Goal: Book appointment/travel/reservation

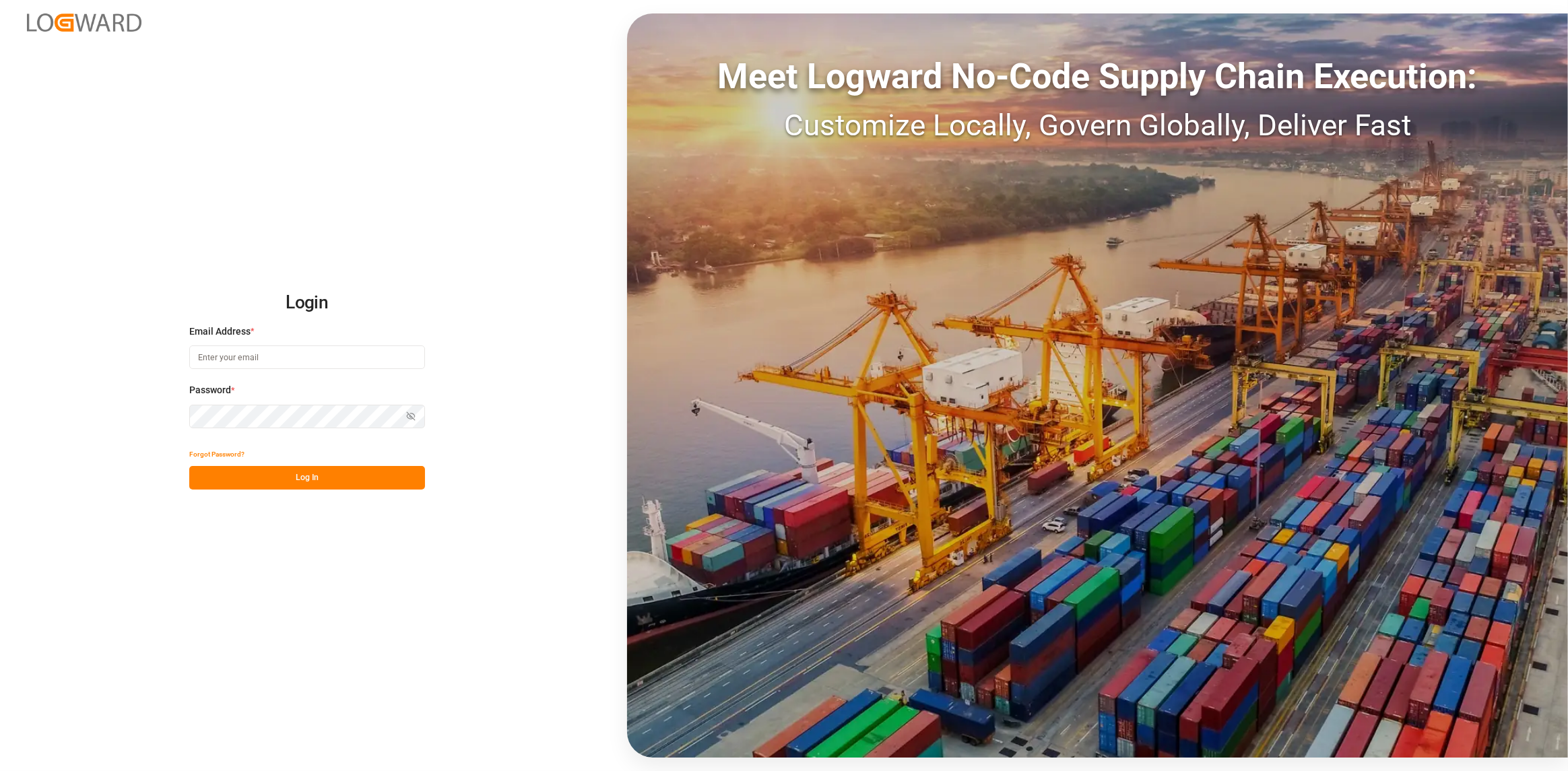
click at [251, 358] on input at bounding box center [307, 357] width 236 height 23
type input "[PERSON_NAME][EMAIL_ADDRESS][DOMAIN_NAME]"
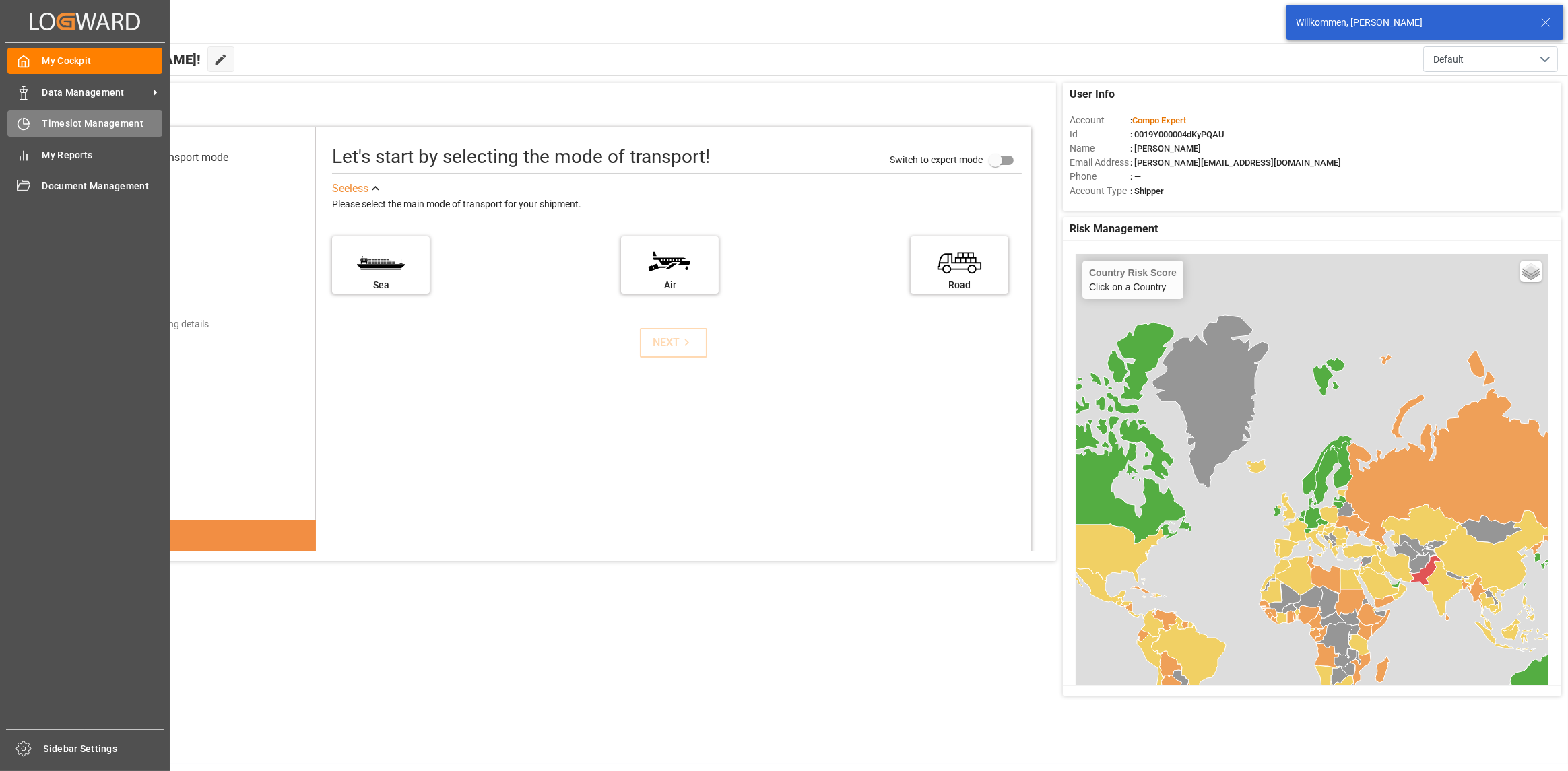
click at [19, 123] on icon at bounding box center [23, 124] width 13 height 13
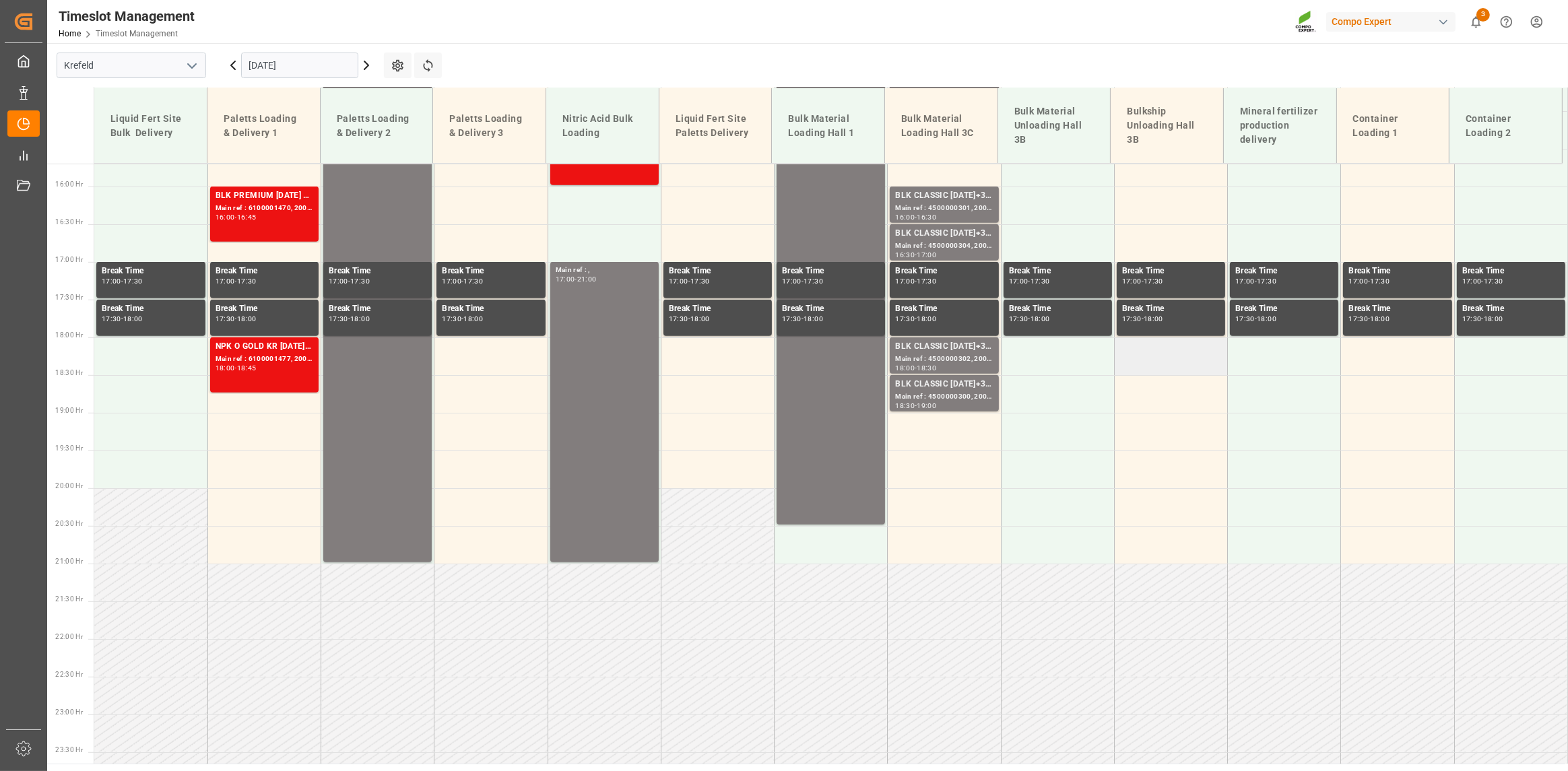
scroll to position [1209, 0]
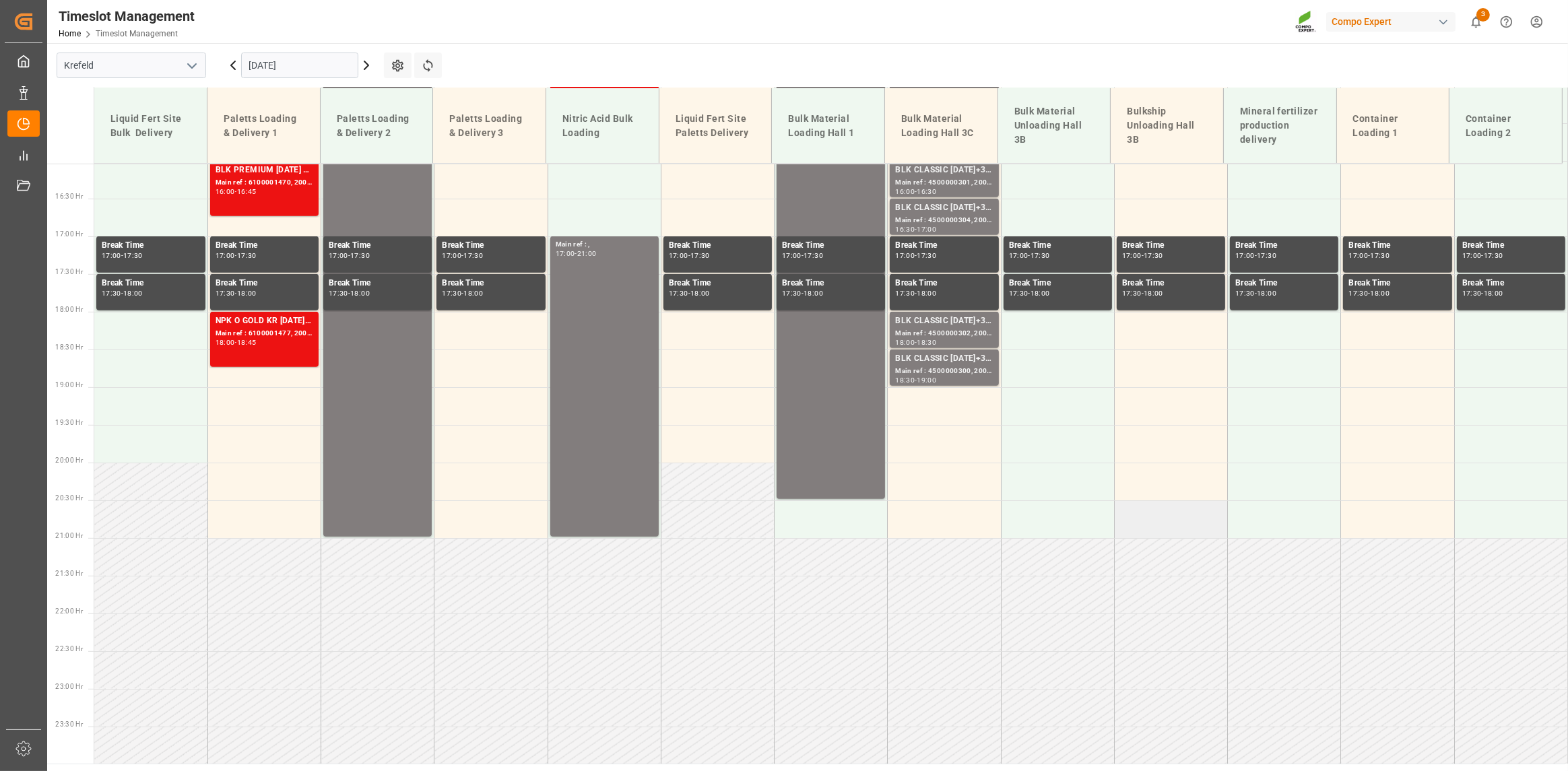
click at [1182, 530] on td at bounding box center [1170, 519] width 113 height 37
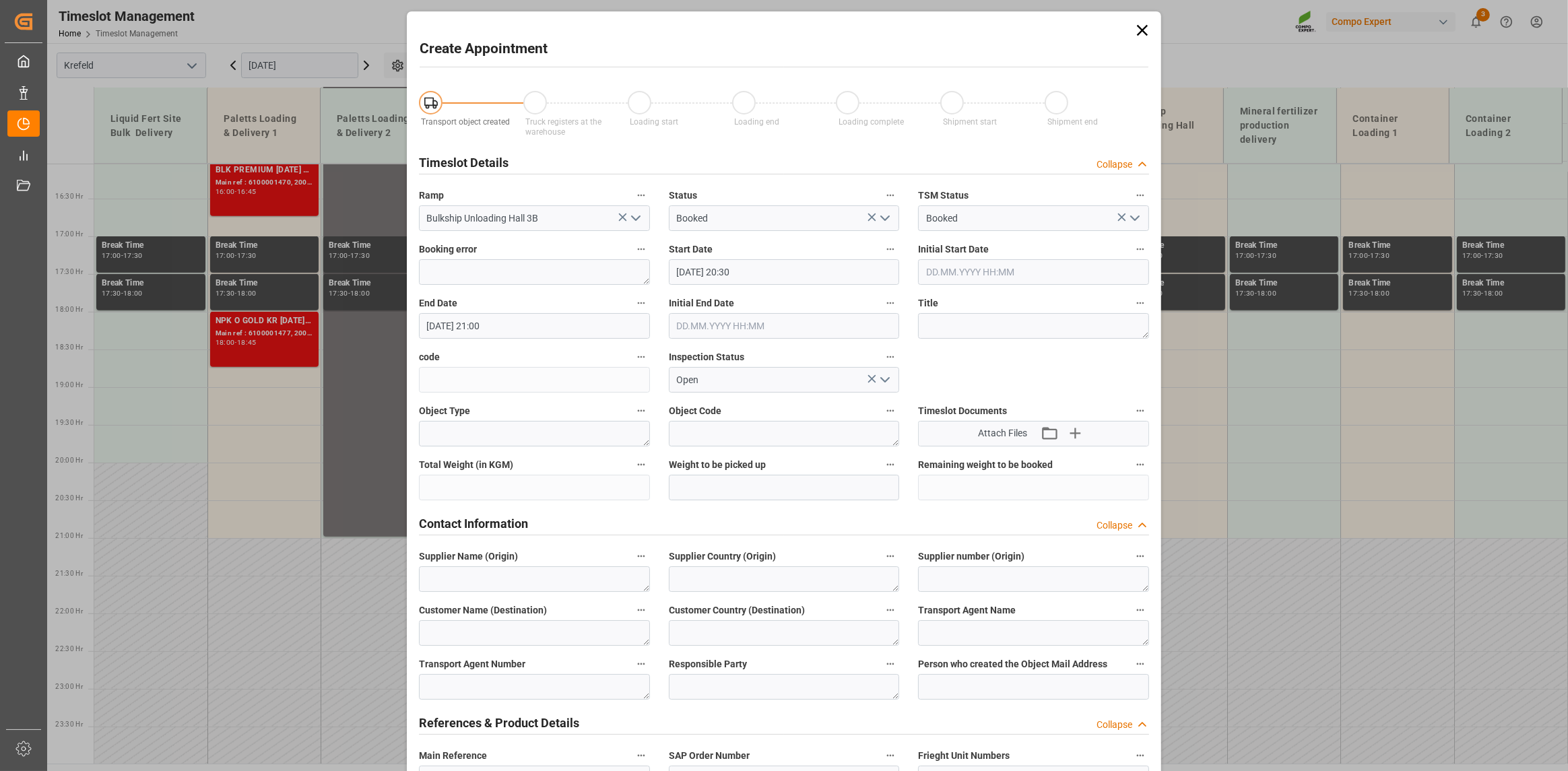
type input "[DATE] 20:30"
type input "[DATE] 21:00"
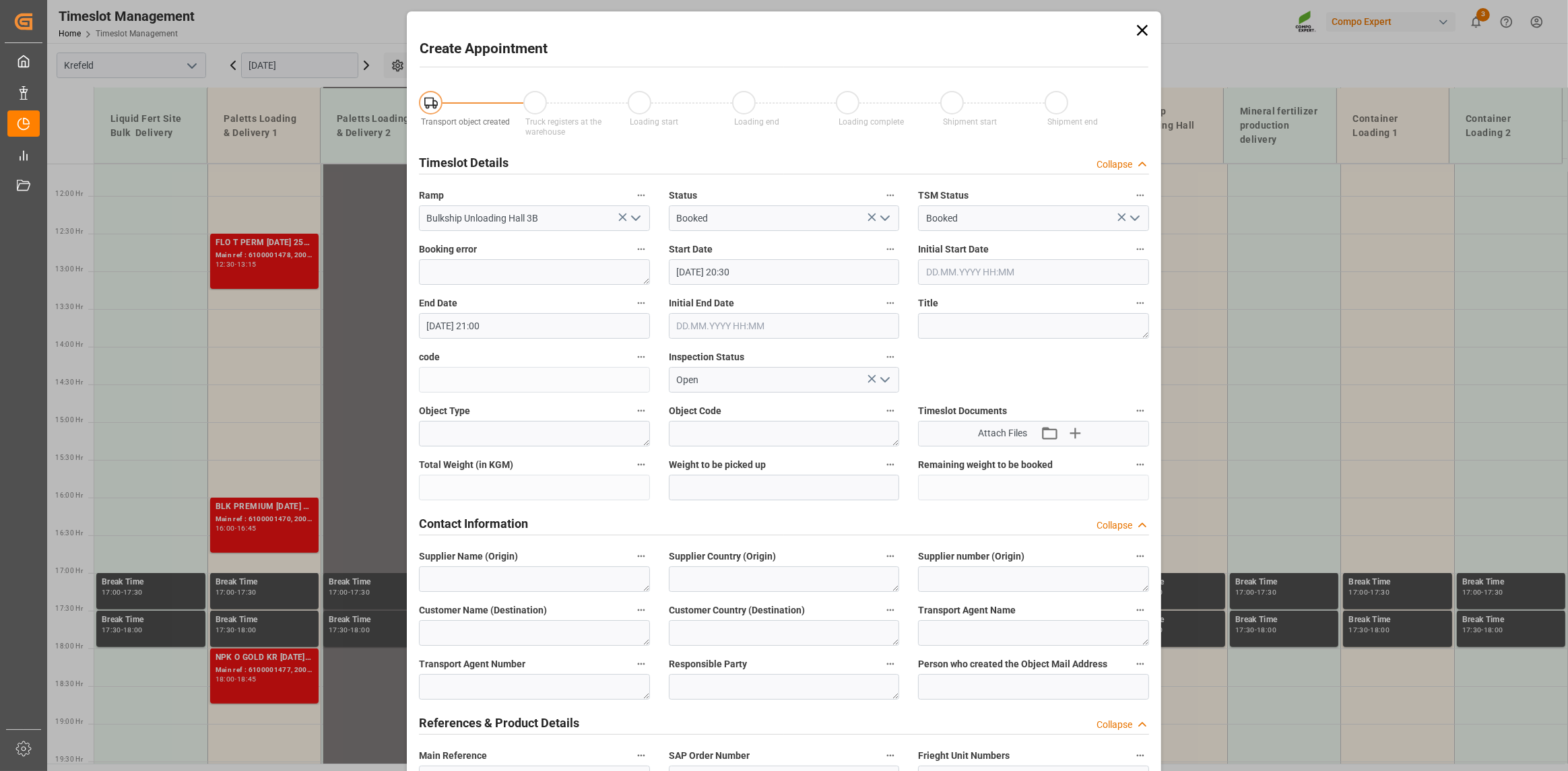
click at [1141, 165] on icon at bounding box center [1142, 164] width 13 height 14
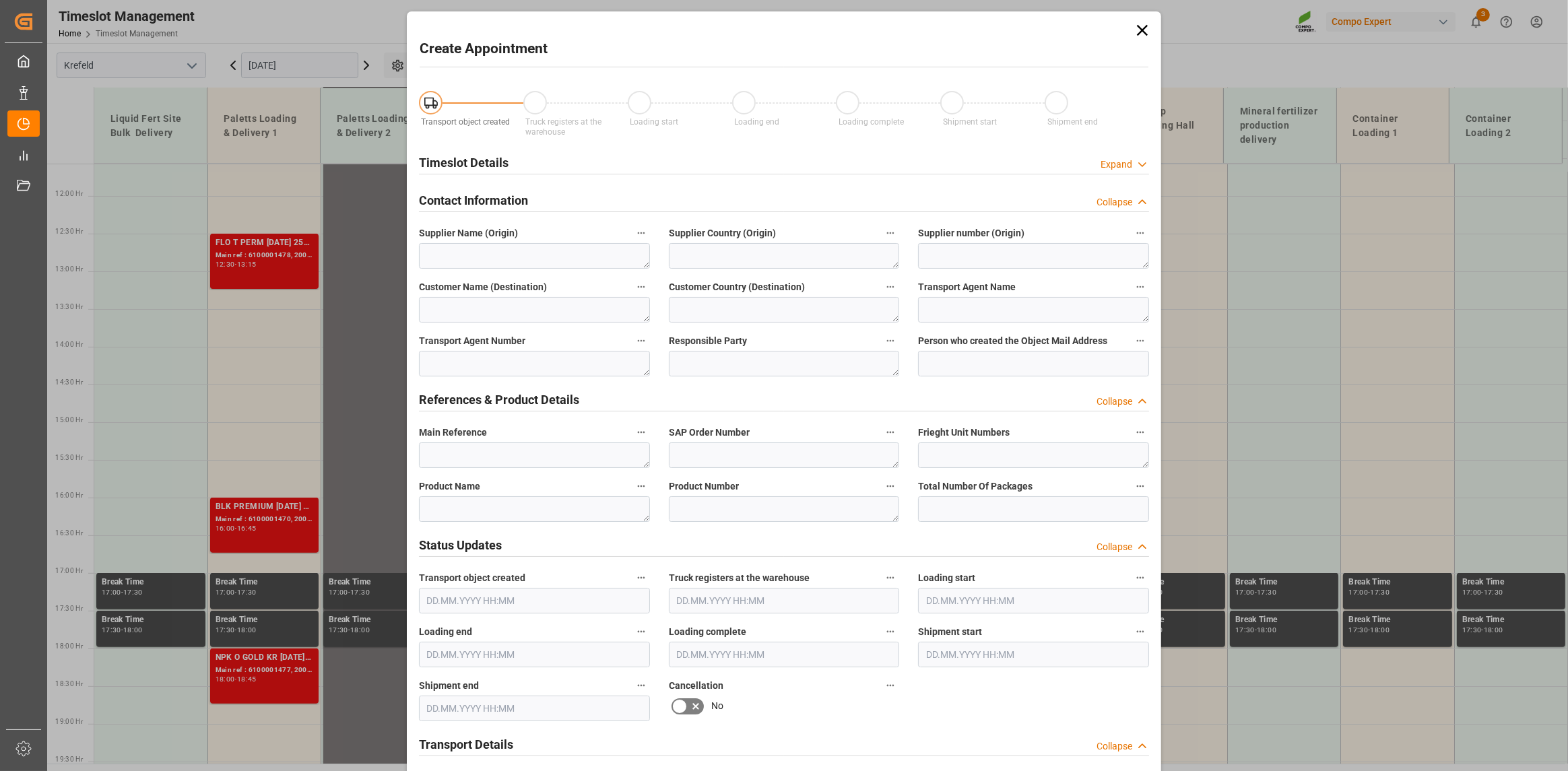
click at [1146, 162] on icon at bounding box center [1142, 164] width 13 height 14
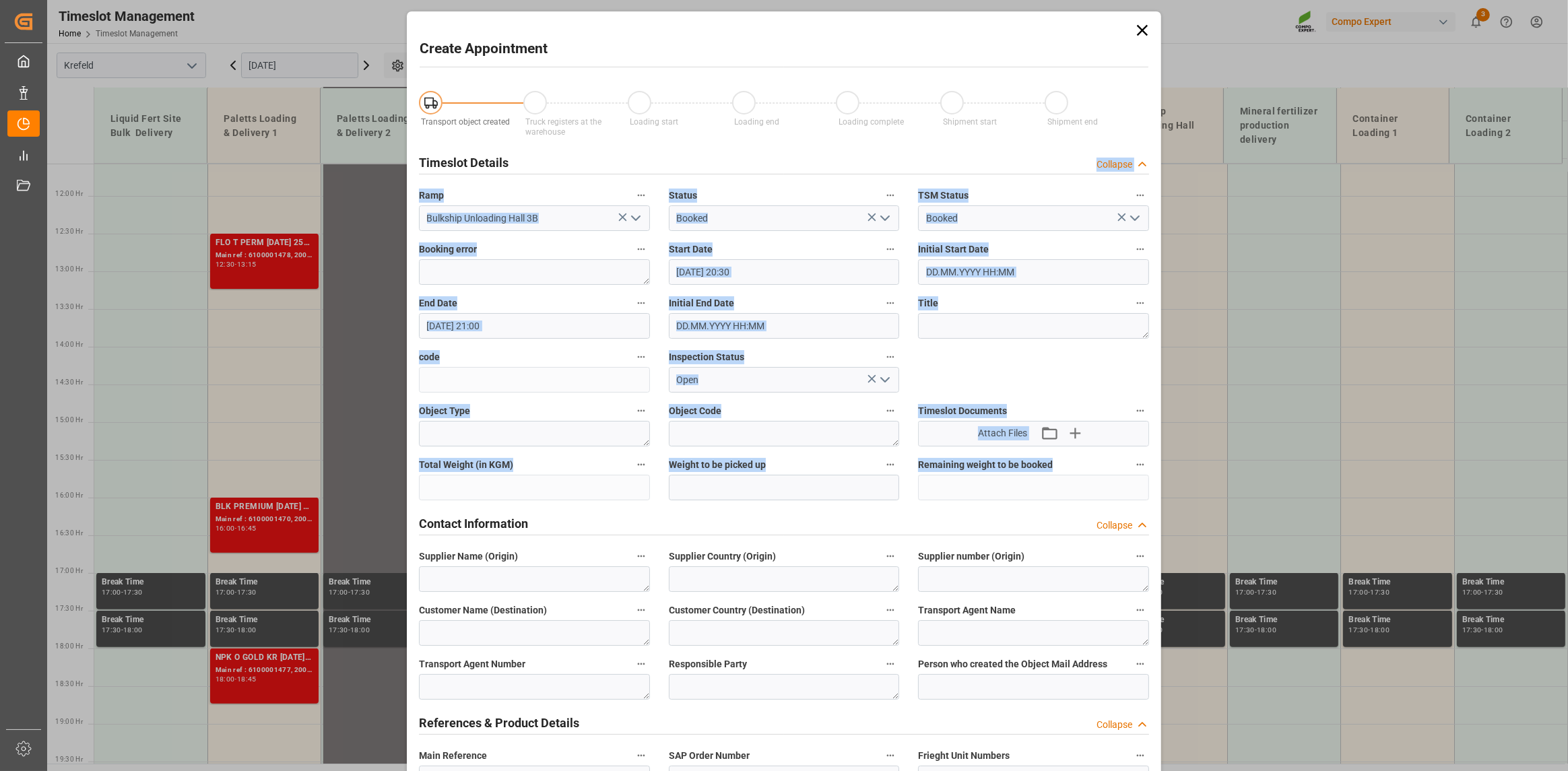
click at [1139, 33] on icon at bounding box center [1142, 30] width 19 height 19
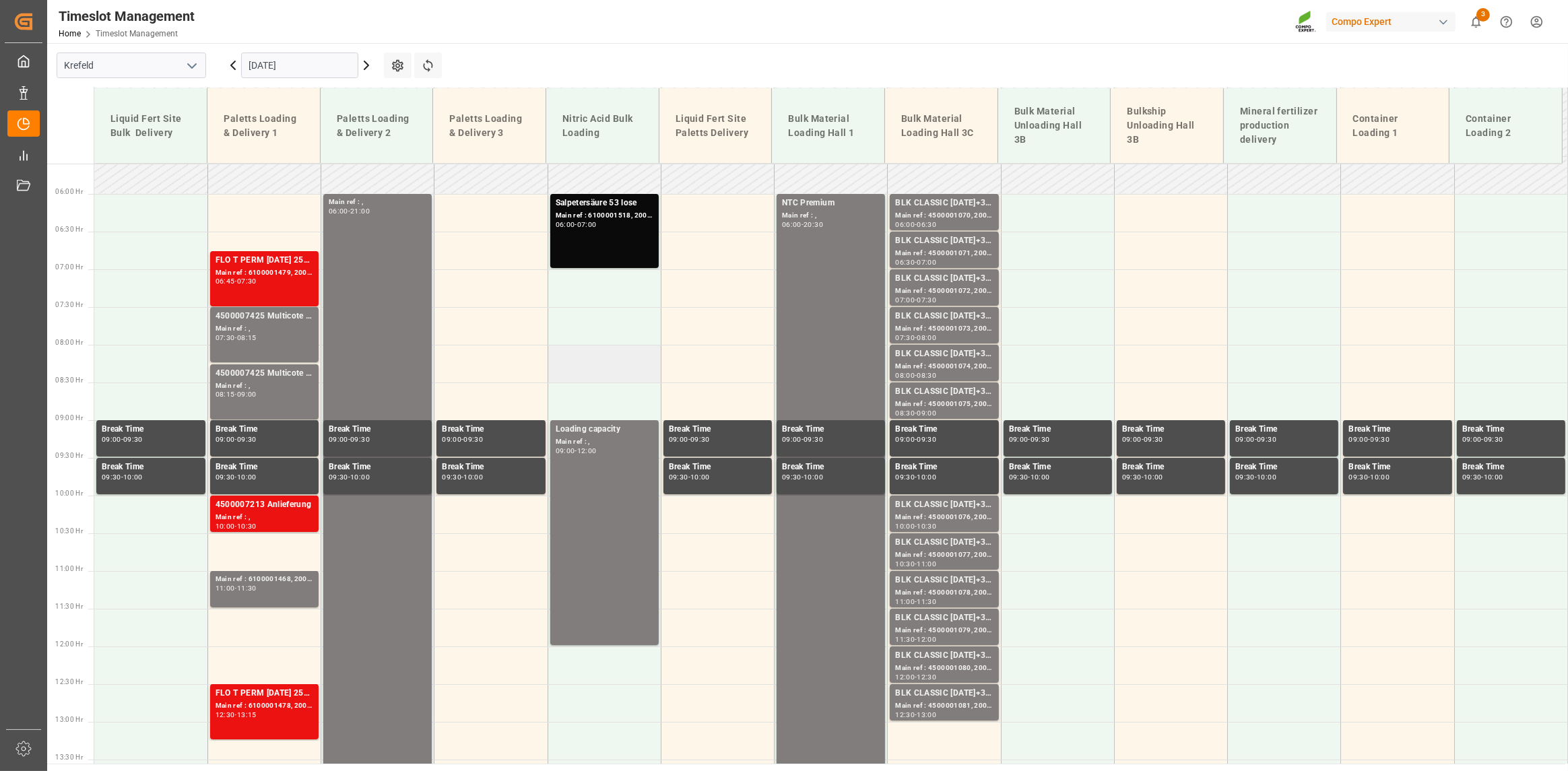
scroll to position [536, 0]
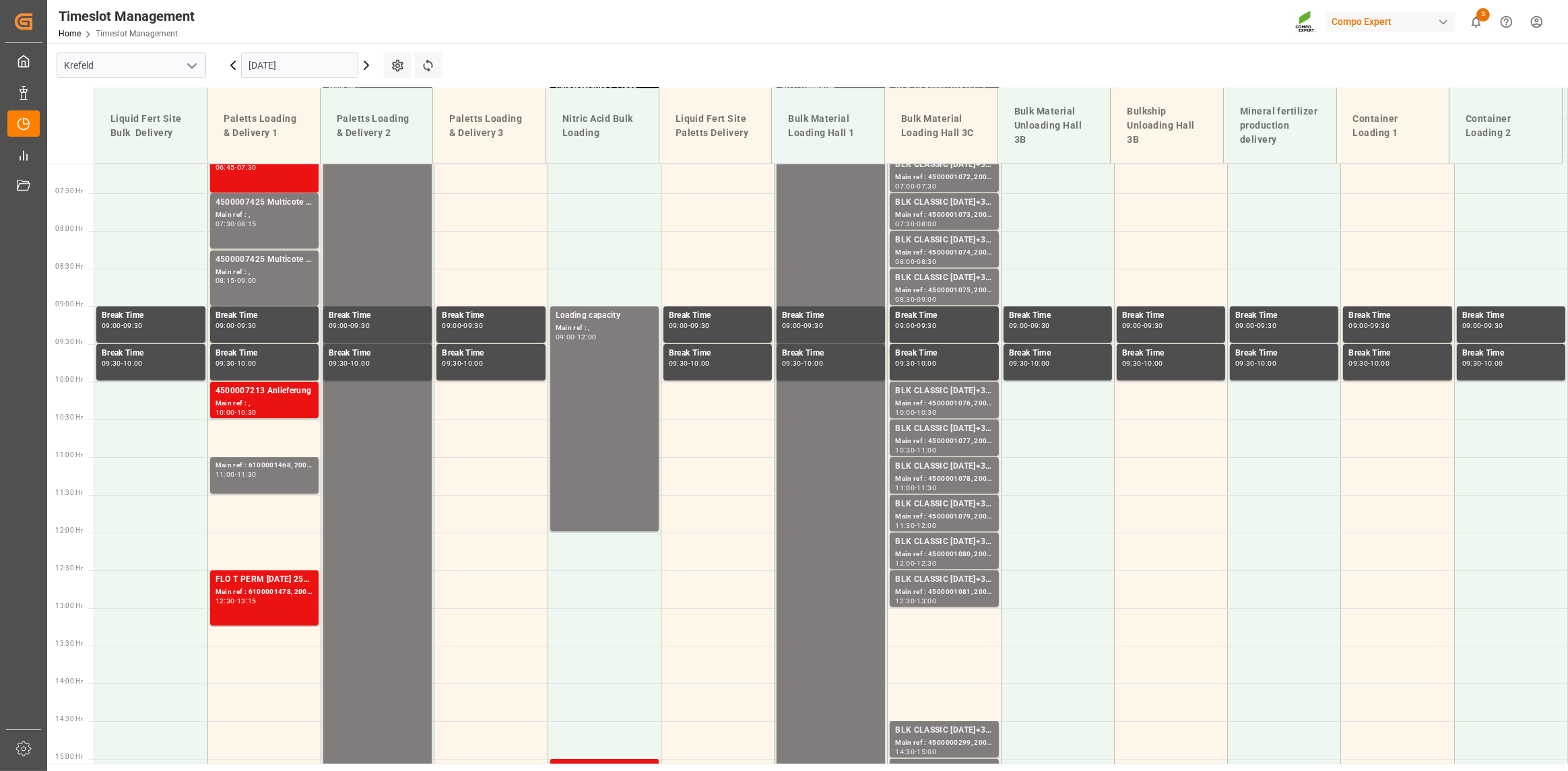
click at [310, 69] on input "[DATE]" at bounding box center [300, 64] width 117 height 25
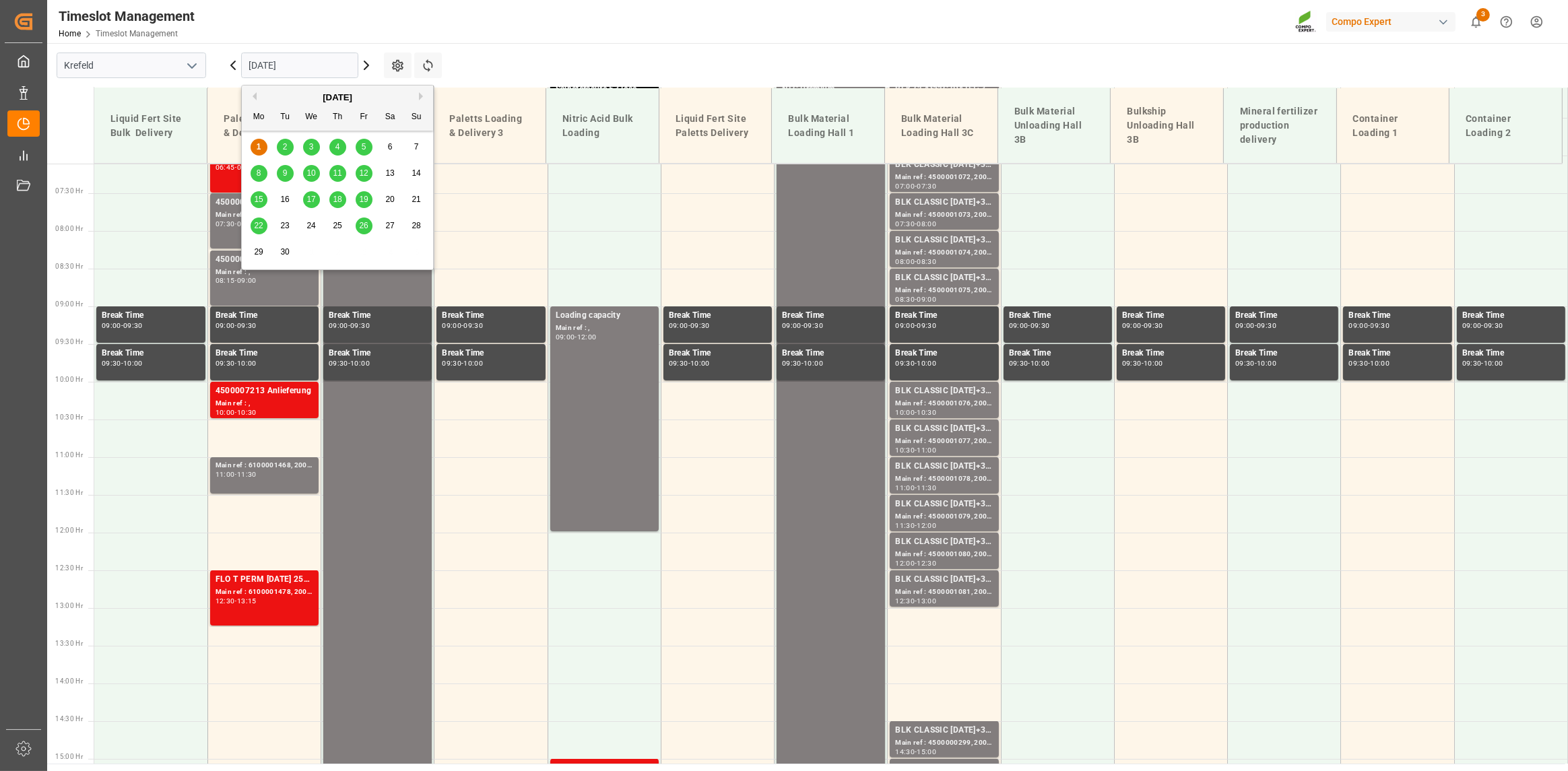
click at [279, 146] on div "2" at bounding box center [285, 147] width 17 height 16
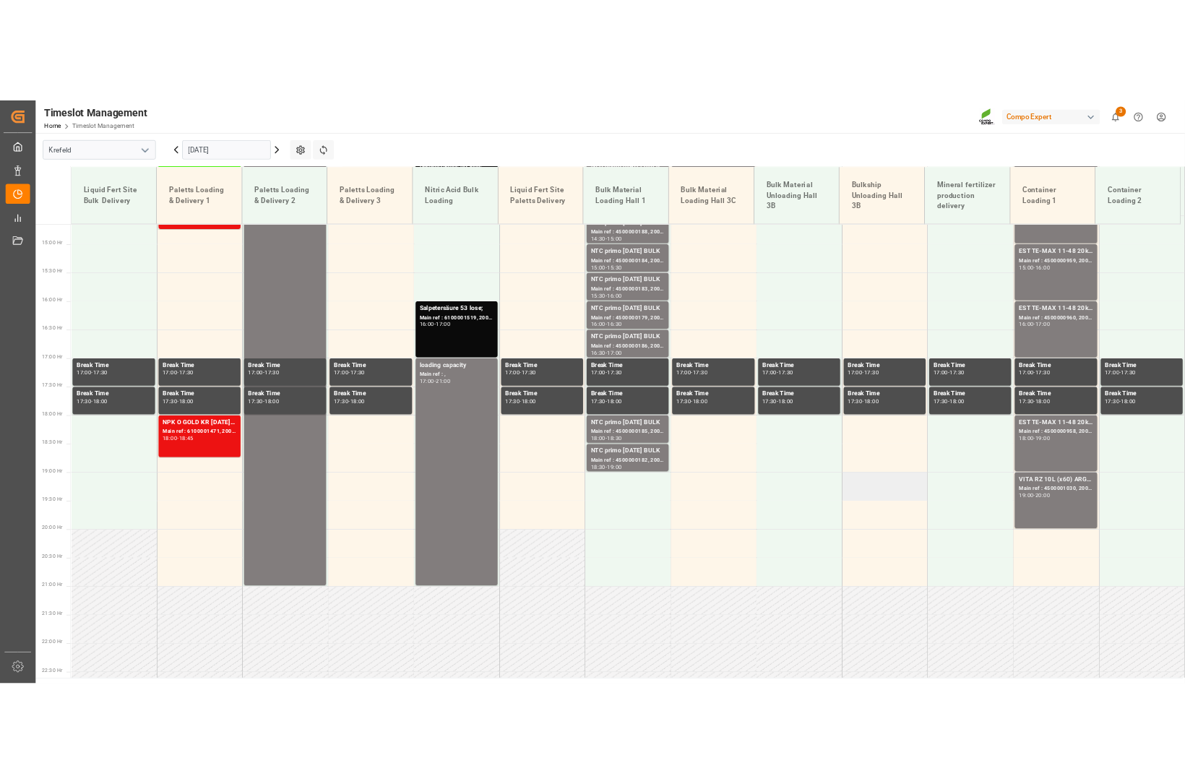
scroll to position [1191, 0]
